Goal: Consume media (video, audio)

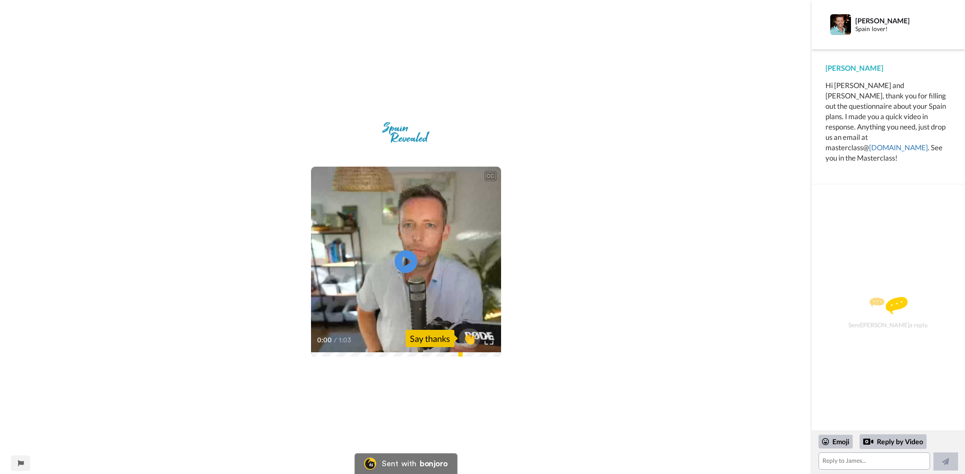
click at [407, 267] on icon at bounding box center [405, 261] width 23 height 23
click at [471, 340] on span "👏" at bounding box center [469, 338] width 27 height 17
click at [386, 355] on div "CC Play/Pause 1:03 / 1:03 1 👍" at bounding box center [406, 262] width 190 height 190
click at [489, 339] on div at bounding box center [463, 338] width 69 height 69
click at [487, 341] on div at bounding box center [463, 338] width 69 height 69
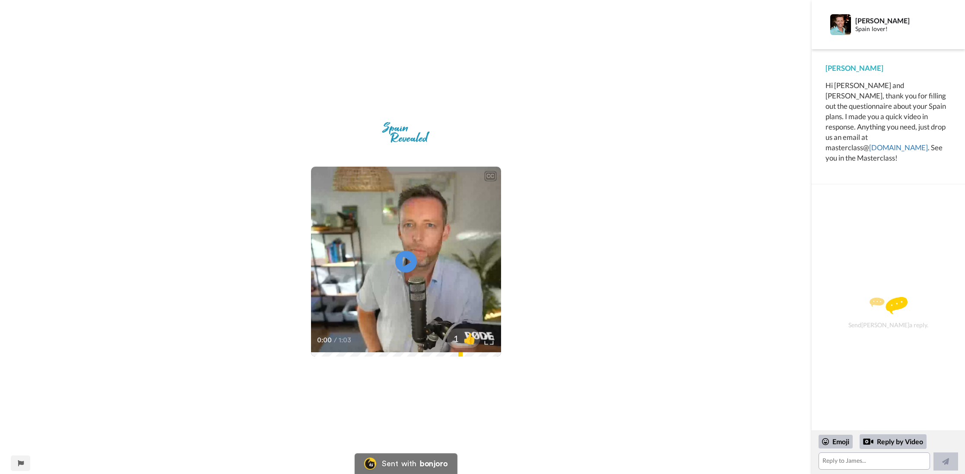
click at [488, 342] on img at bounding box center [488, 340] width 9 height 9
